Goal: Transaction & Acquisition: Obtain resource

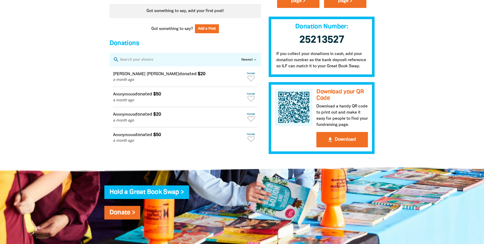
scroll to position [460, 0]
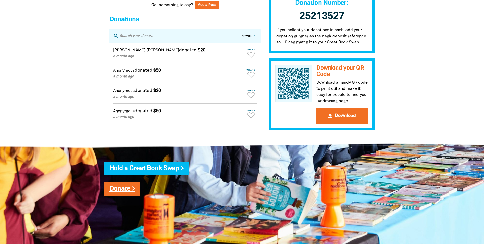
click at [120, 192] on link "Donate >" at bounding box center [123, 189] width 26 height 6
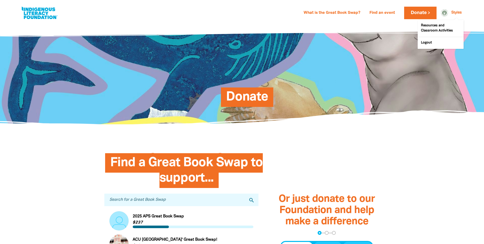
click at [460, 14] on link "Styles" at bounding box center [457, 13] width 10 height 4
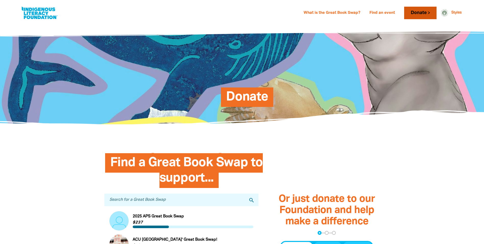
click at [421, 14] on link "Donate" at bounding box center [421, 13] width 32 height 13
click at [269, 94] on h2 "Donate" at bounding box center [247, 96] width 187 height 15
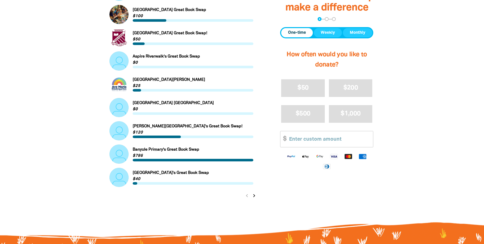
scroll to position [485, 0]
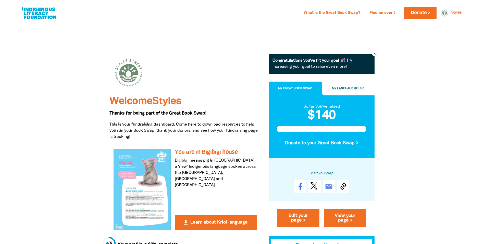
click at [310, 87] on span "My Great Book Swap" at bounding box center [295, 88] width 34 height 3
click at [296, 89] on span "My Great Book Swap" at bounding box center [295, 88] width 34 height 3
click at [373, 53] on icon "close" at bounding box center [374, 53] width 3 height 5
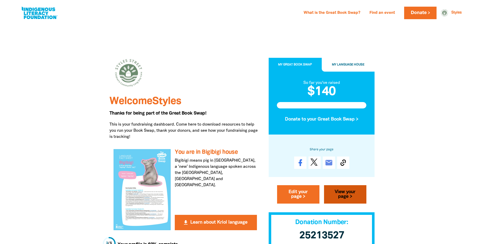
click at [356, 196] on link "View your page >" at bounding box center [345, 194] width 42 height 18
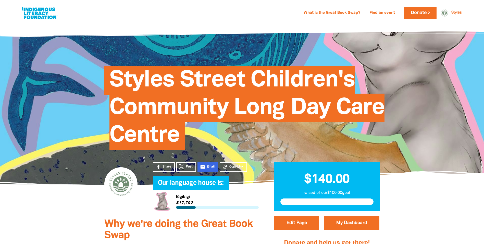
click at [215, 168] on link "email Email" at bounding box center [208, 166] width 21 height 9
drag, startPoint x: 367, startPoint y: 76, endPoint x: 346, endPoint y: 74, distance: 20.5
click at [367, 76] on h1 "Styles Street Children's Community Long Day Care Centre" at bounding box center [248, 107] width 276 height 83
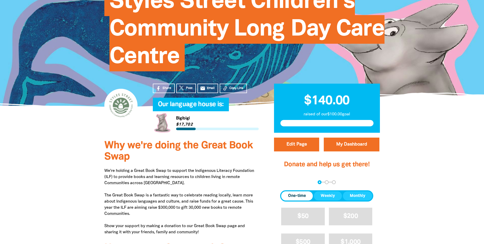
scroll to position [102, 0]
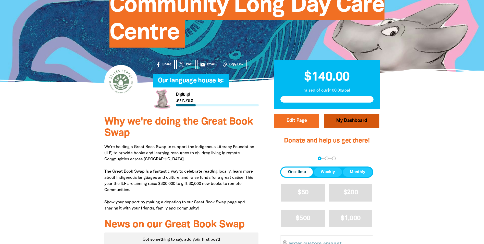
click at [353, 118] on link "My Dashboard" at bounding box center [352, 121] width 56 height 14
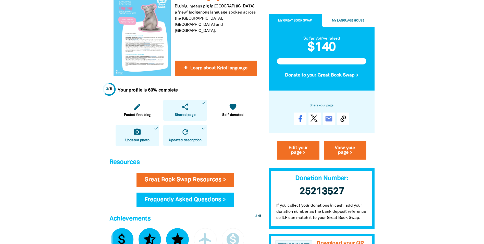
scroll to position [153, 0]
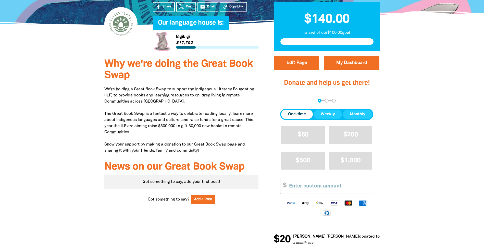
scroll to position [153, 0]
